Goal: Task Accomplishment & Management: Use online tool/utility

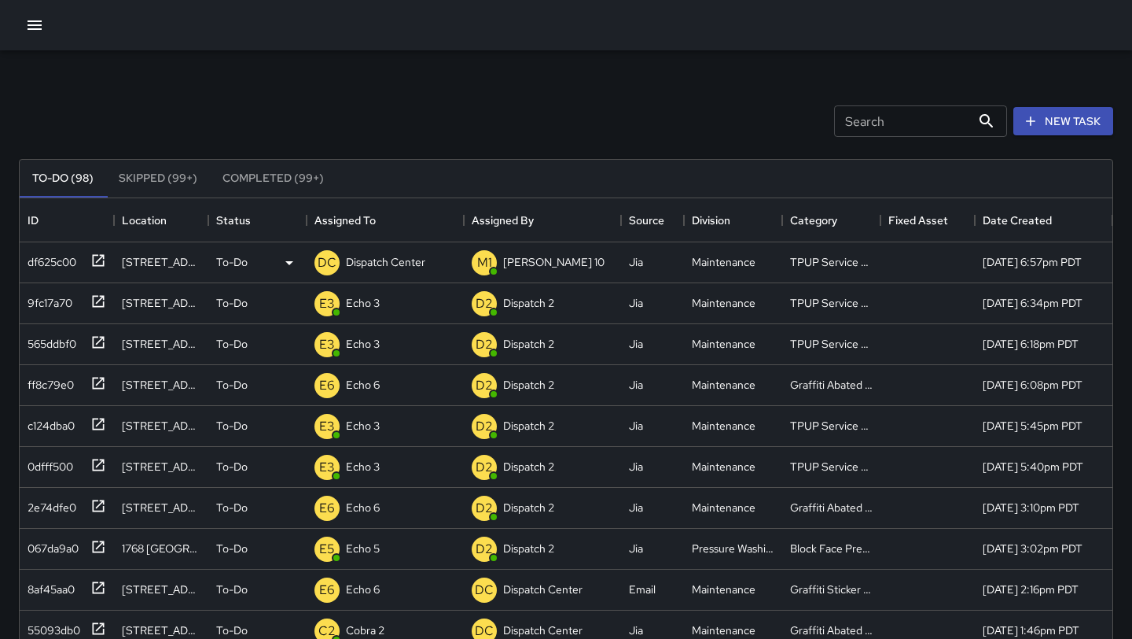
scroll to position [666, 1093]
click at [31, 29] on icon "button" at bounding box center [35, 24] width 14 height 9
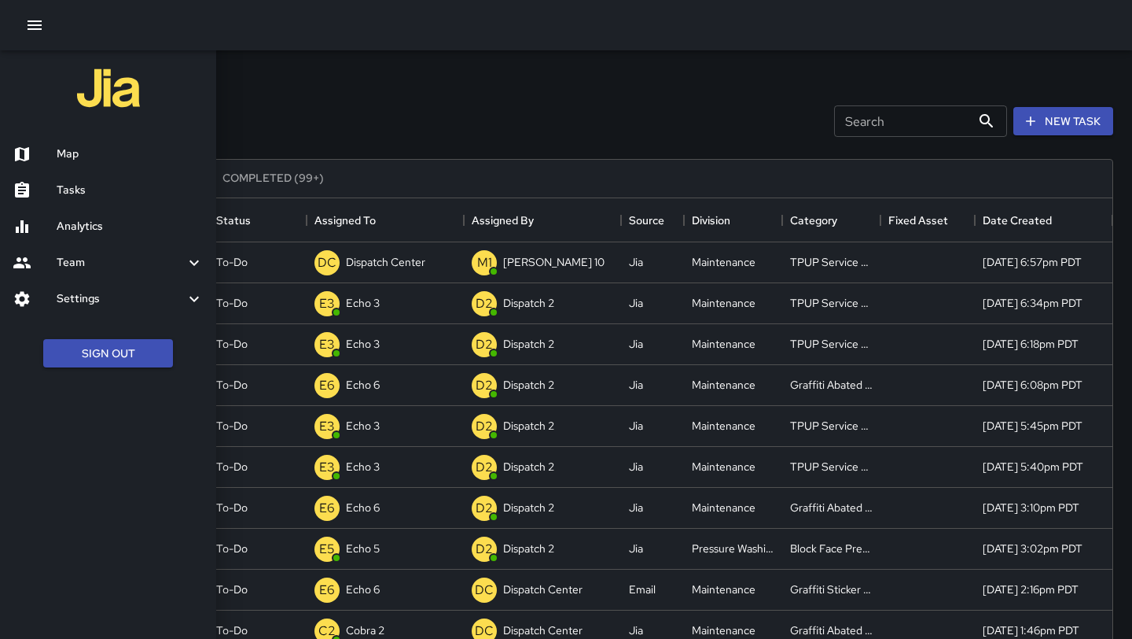
click at [1055, 120] on div at bounding box center [566, 319] width 1132 height 639
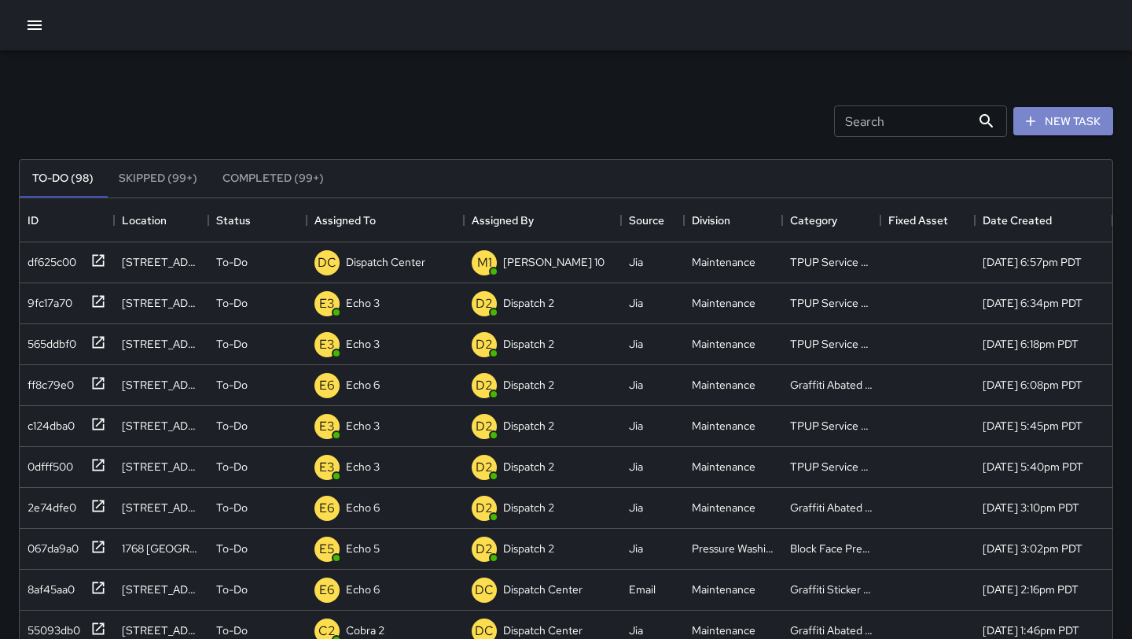
click at [1055, 120] on button "New Task" at bounding box center [1064, 121] width 100 height 29
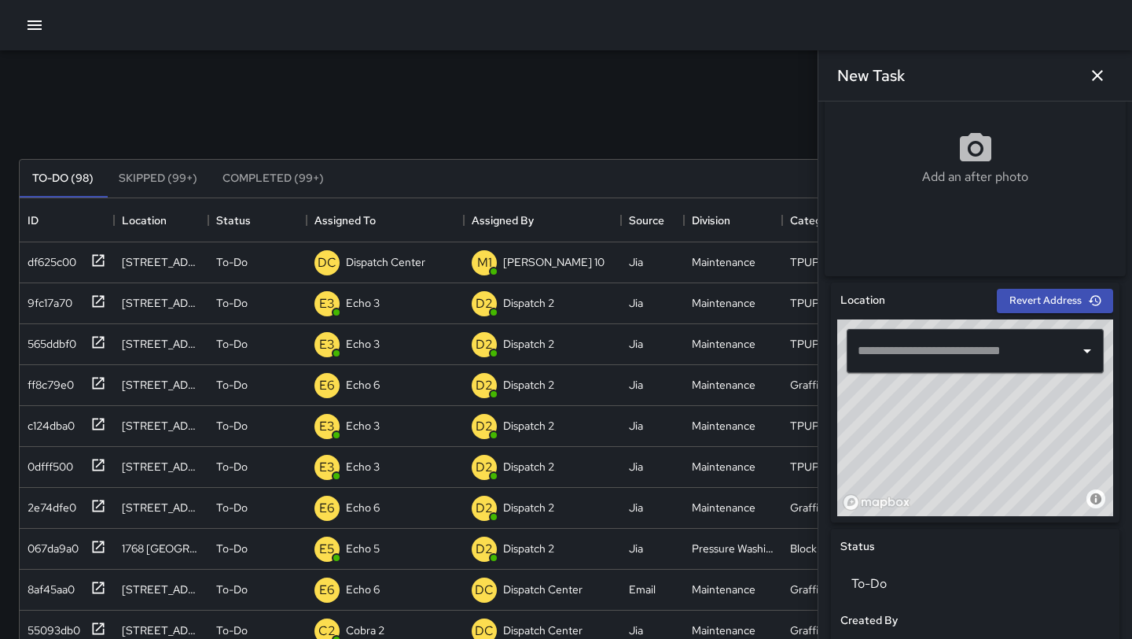
scroll to position [312, 0]
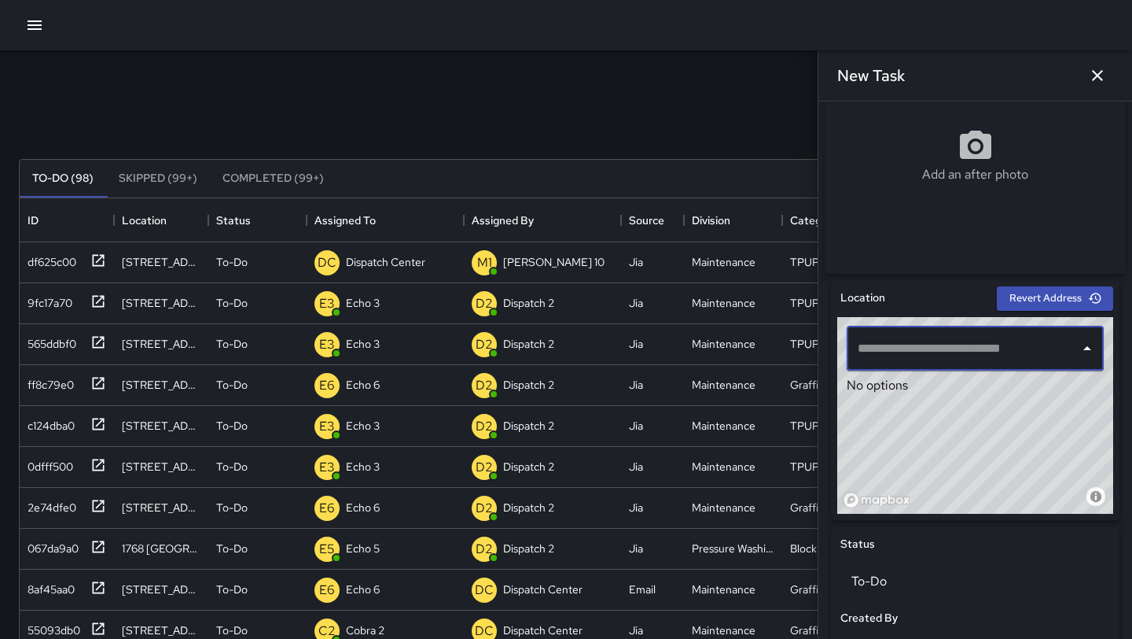
click at [934, 359] on input "text" at bounding box center [963, 348] width 219 height 30
click at [981, 400] on span "[STREET_ADDRESS][PERSON_NAME]" at bounding box center [990, 397] width 204 height 19
type input "**********"
click at [1100, 77] on icon "button" at bounding box center [1097, 75] width 11 height 11
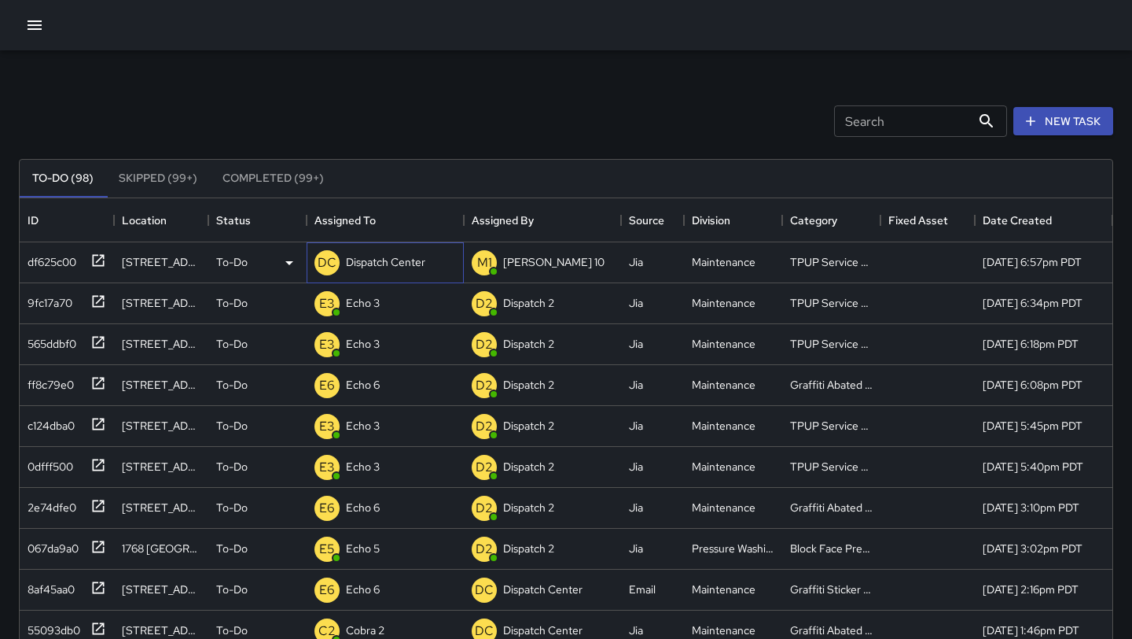
click at [396, 265] on p "Dispatch Center" at bounding box center [385, 262] width 79 height 16
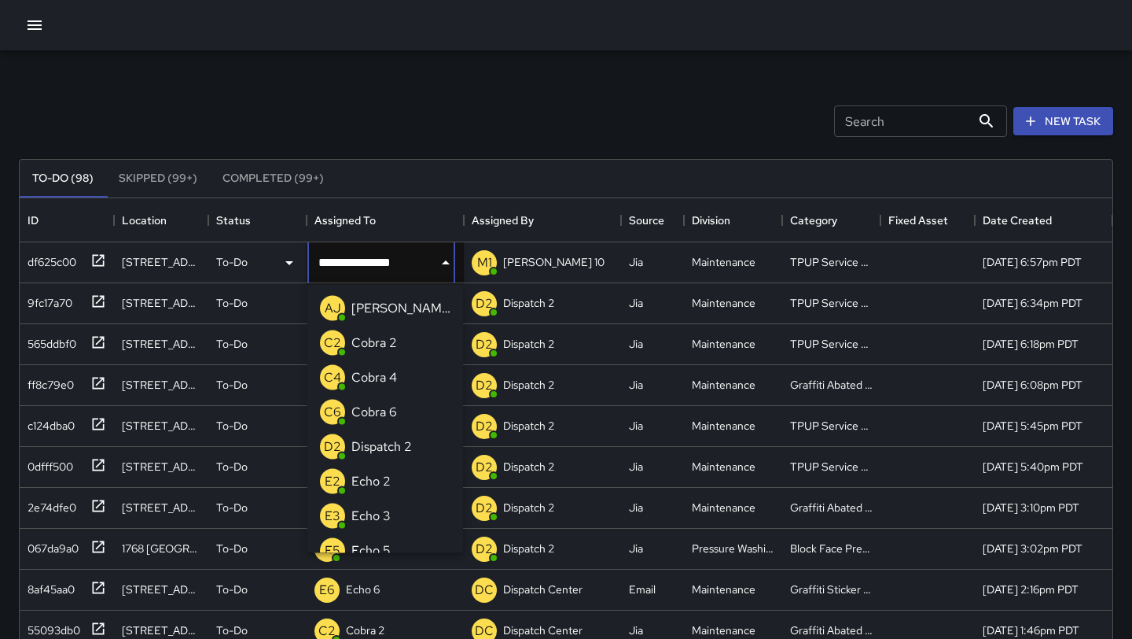
scroll to position [915, 0]
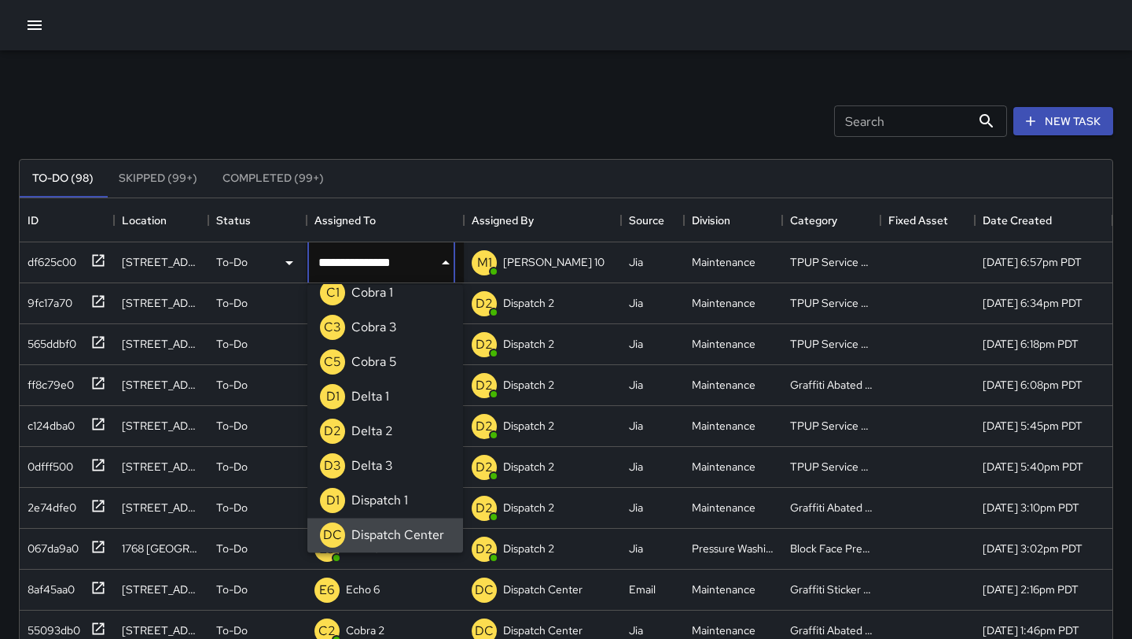
click at [428, 258] on icon "Clear" at bounding box center [426, 263] width 16 height 16
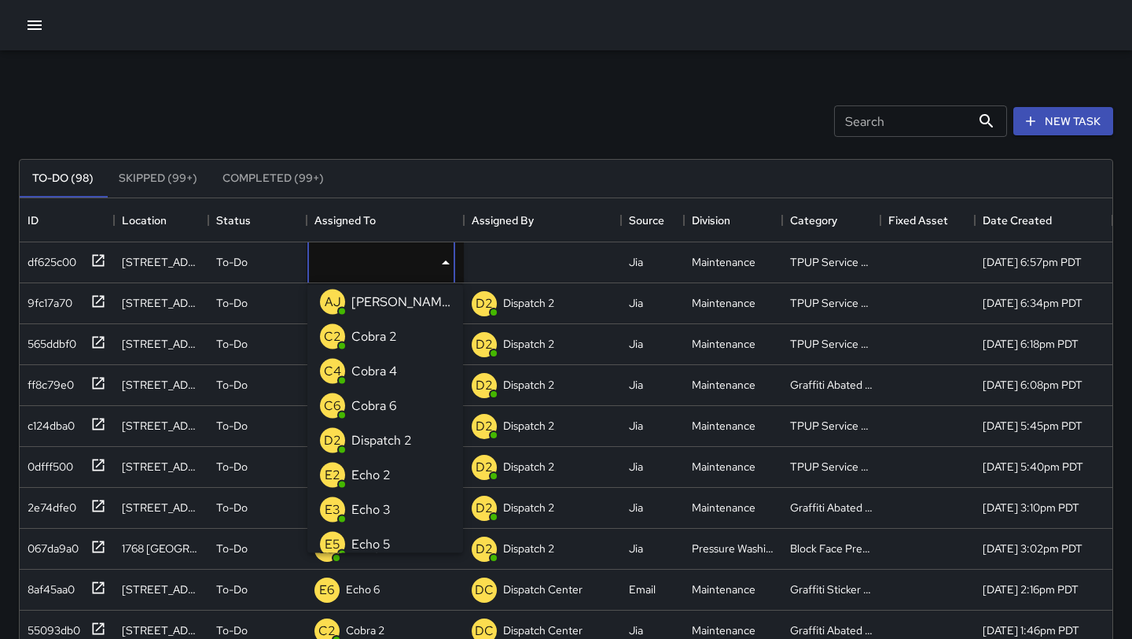
click at [383, 507] on p "Echo 3" at bounding box center [371, 509] width 39 height 19
